Goal: Task Accomplishment & Management: Complete application form

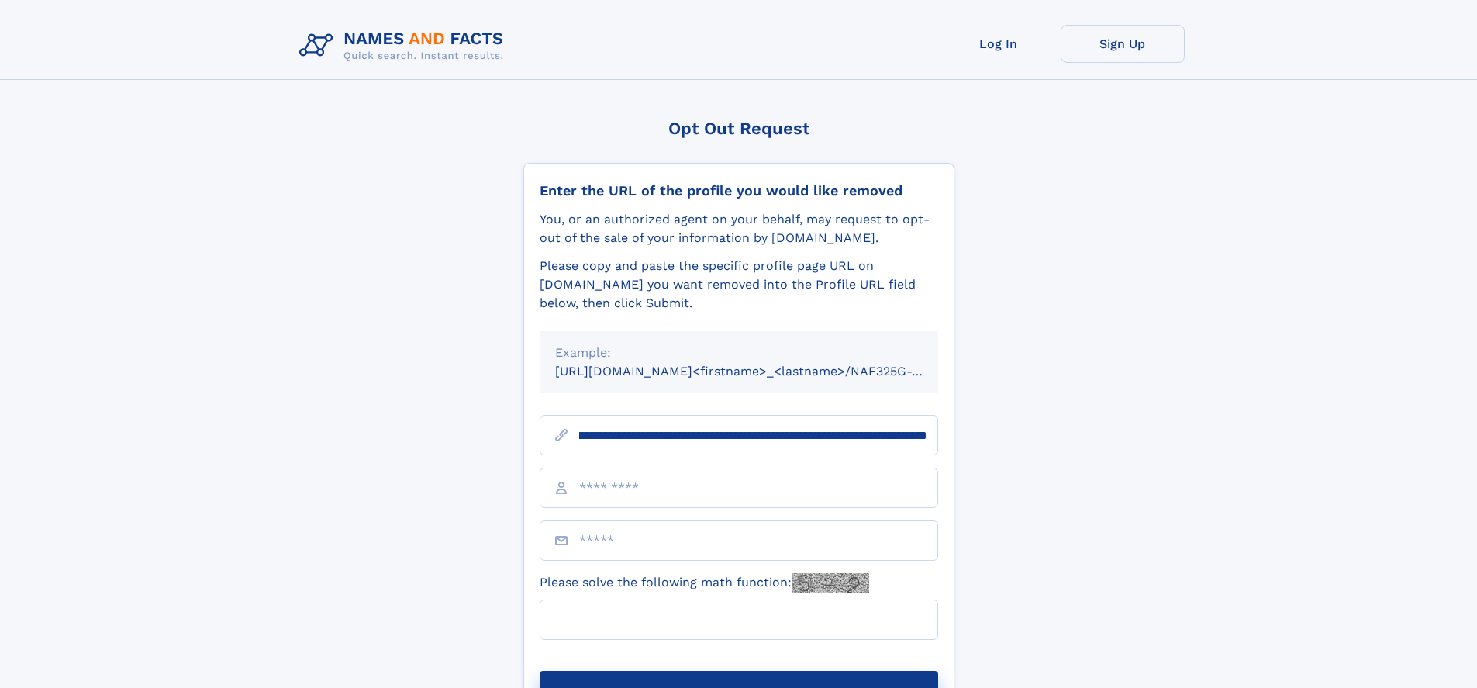
scroll to position [0, 185]
type input "**********"
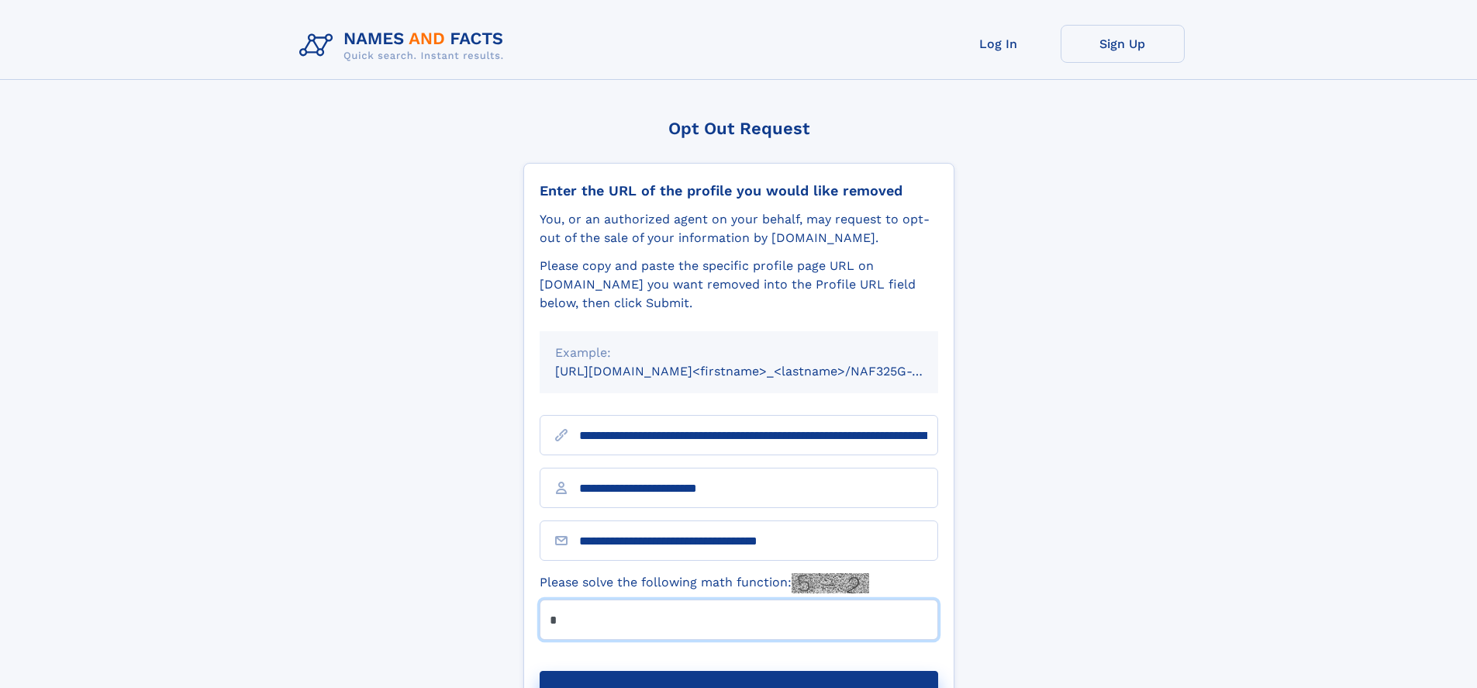
type input "*"
click at [738, 671] on button "Submit Opt Out Request" at bounding box center [739, 696] width 398 height 50
